Goal: Navigation & Orientation: Find specific page/section

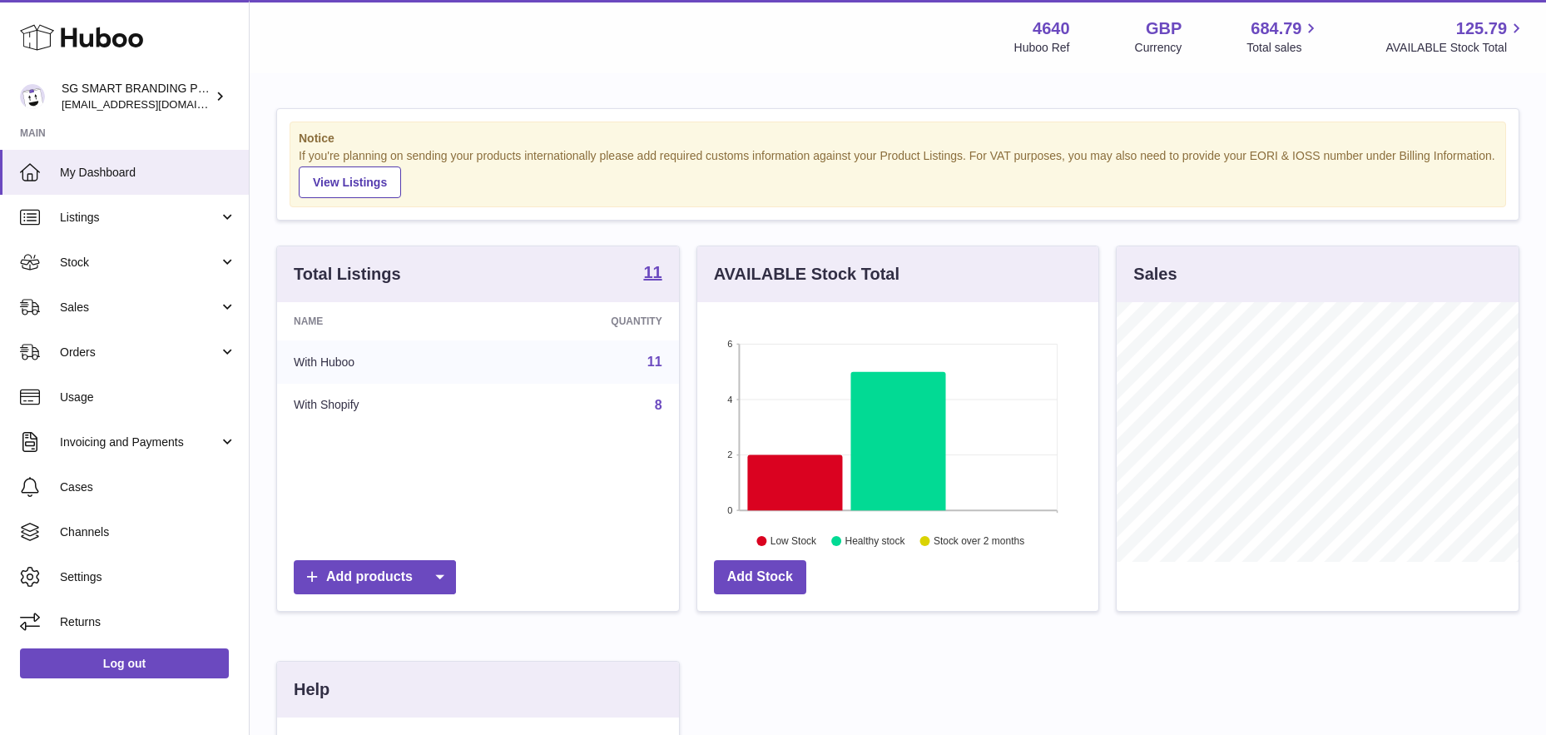
scroll to position [260, 401]
click at [137, 270] on link "Stock" at bounding box center [124, 262] width 249 height 45
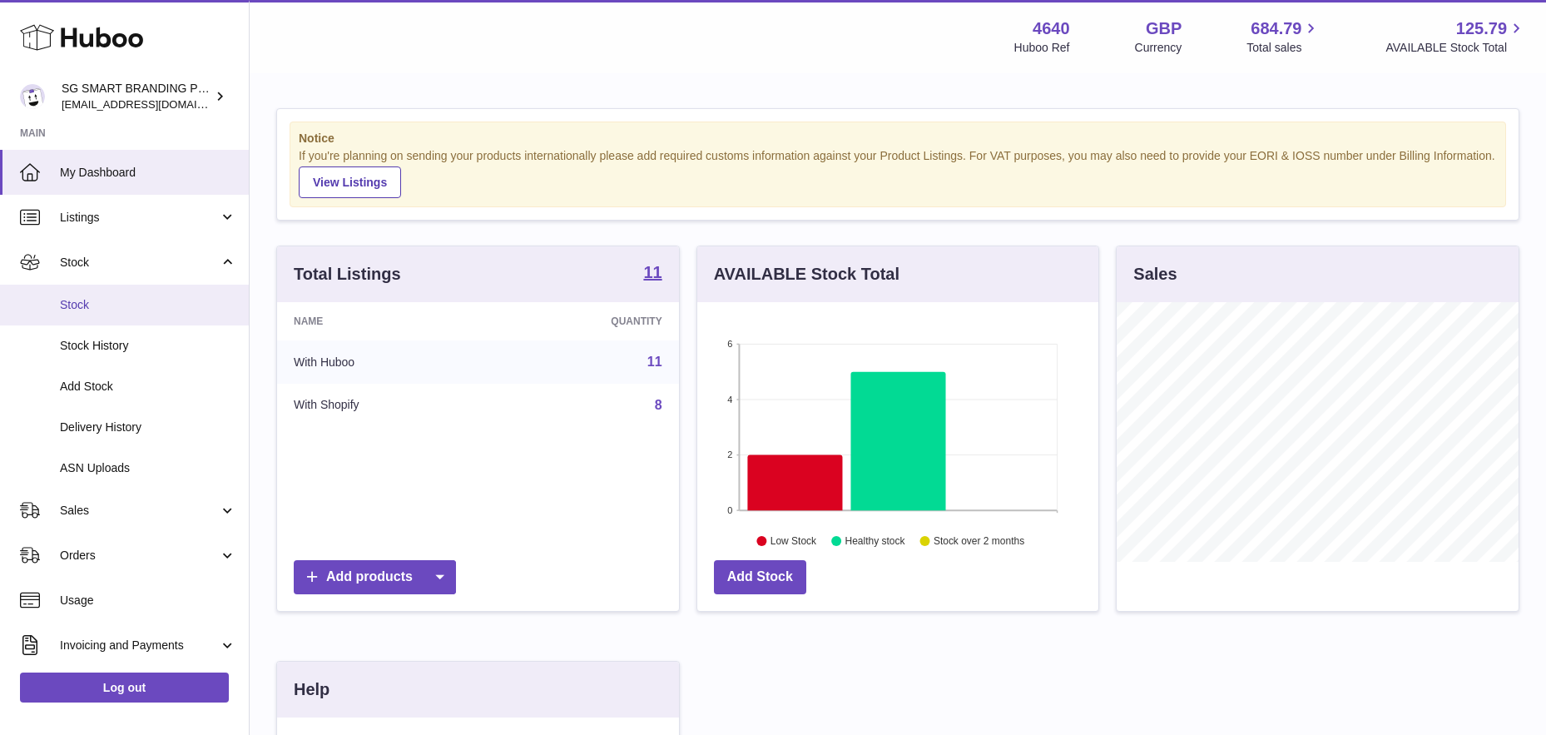
click at [122, 308] on span "Stock" at bounding box center [148, 305] width 176 height 16
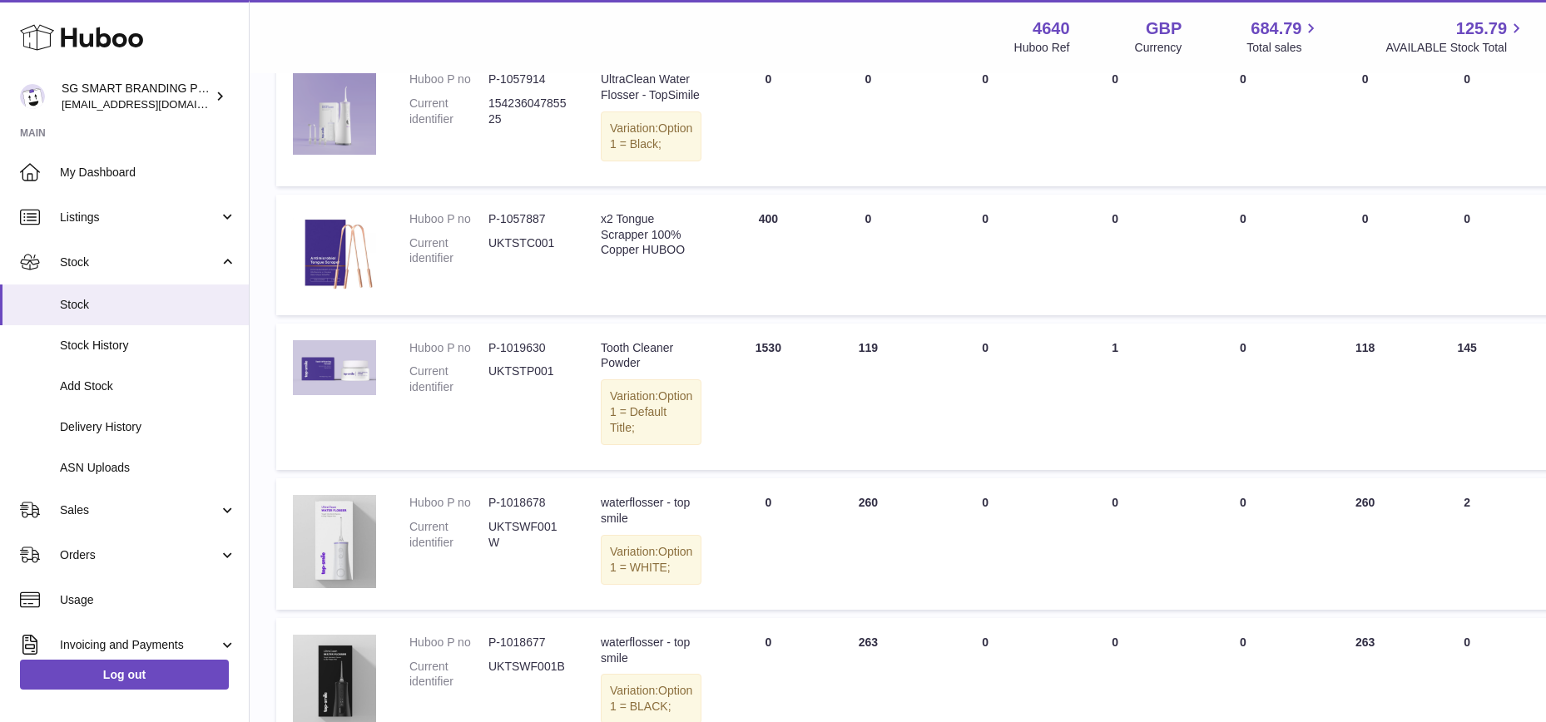
scroll to position [310, 0]
